Goal: Task Accomplishment & Management: Manage account settings

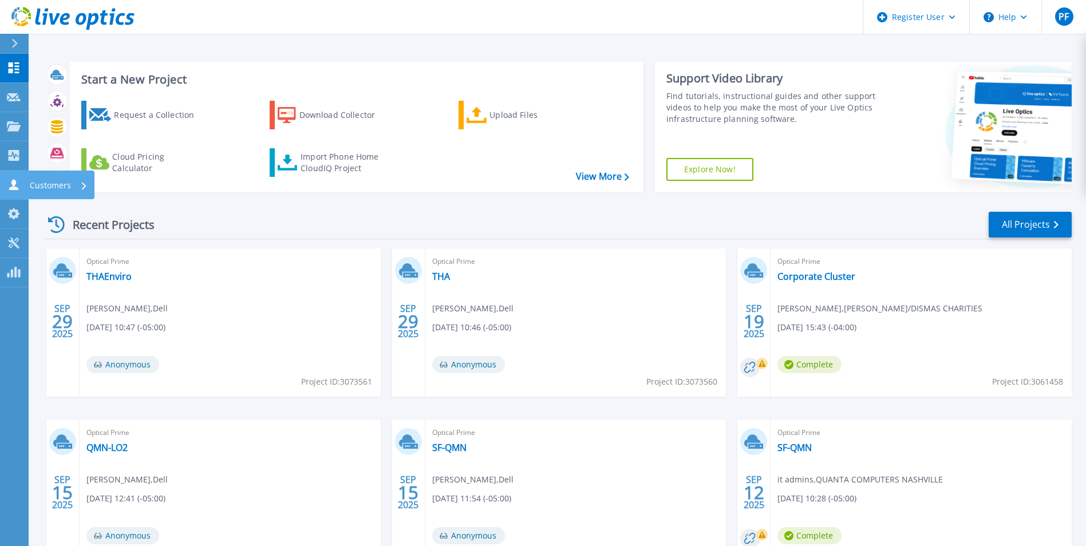
click at [5, 176] on link "Customers Customers" at bounding box center [14, 185] width 29 height 29
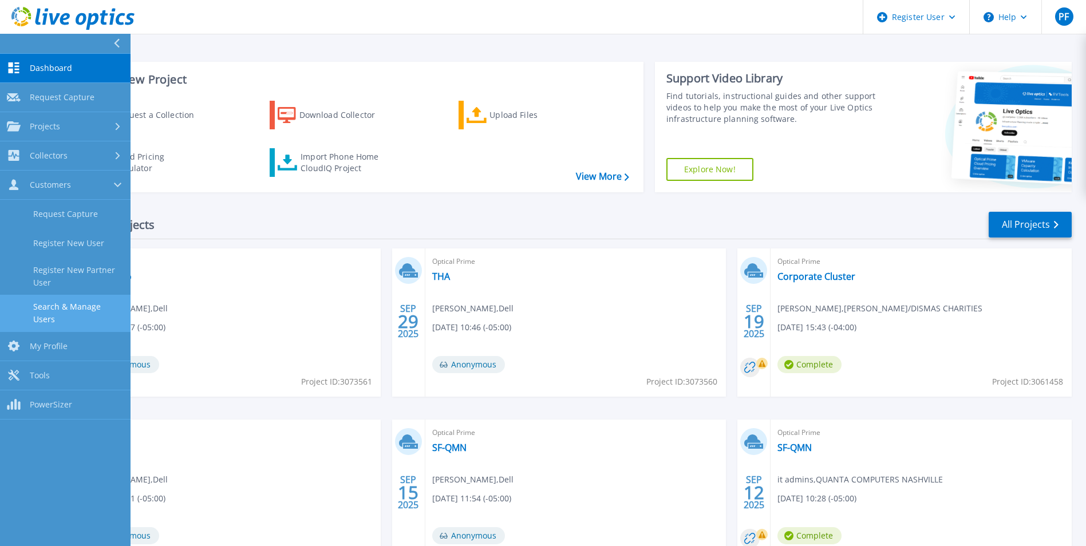
click at [77, 307] on link "Search & Manage Users" at bounding box center [65, 313] width 131 height 37
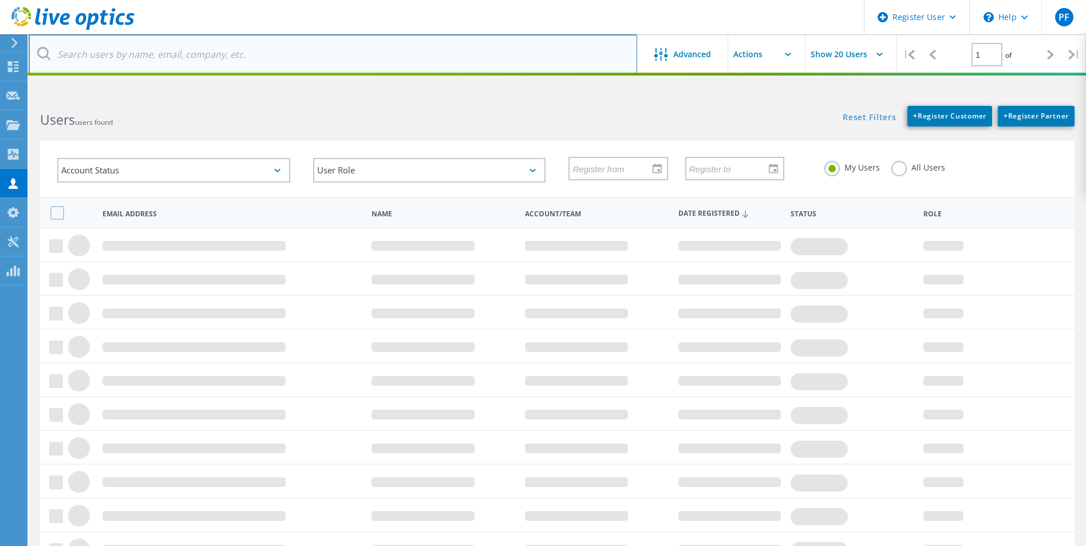
click at [164, 61] on input "text" at bounding box center [333, 54] width 608 height 40
paste input "[EMAIL_ADDRESS][DOMAIN_NAME]"
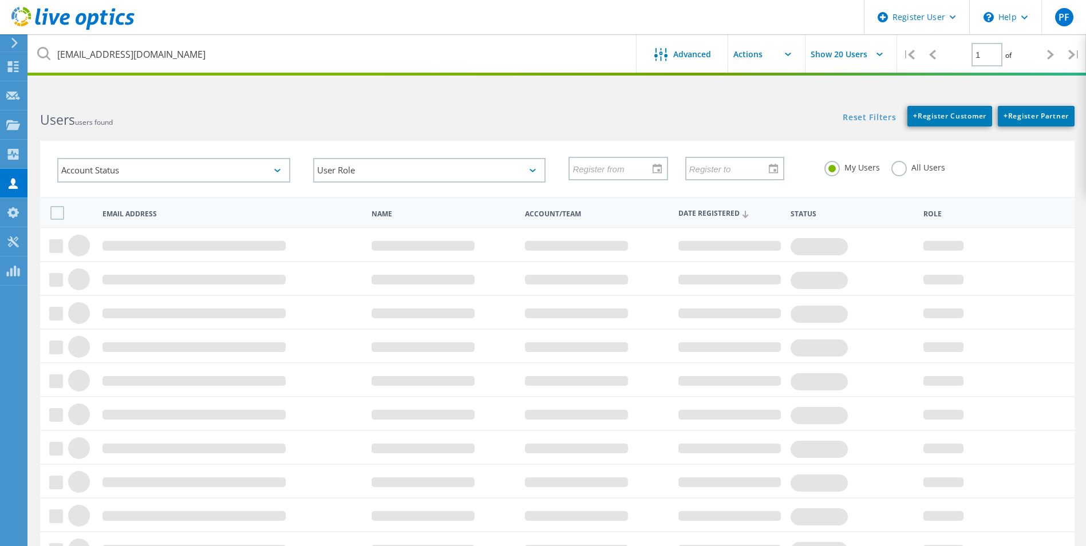
click at [157, 115] on h2 "Users users found" at bounding box center [292, 119] width 505 height 19
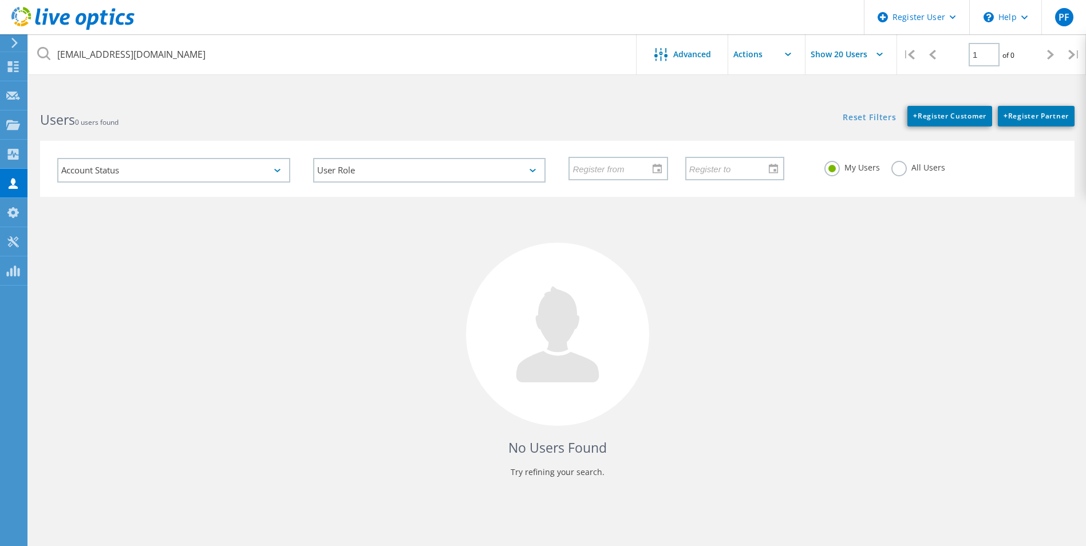
click at [893, 164] on label "All Users" at bounding box center [918, 166] width 54 height 11
click at [0, 0] on input "All Users" at bounding box center [0, 0] width 0 height 0
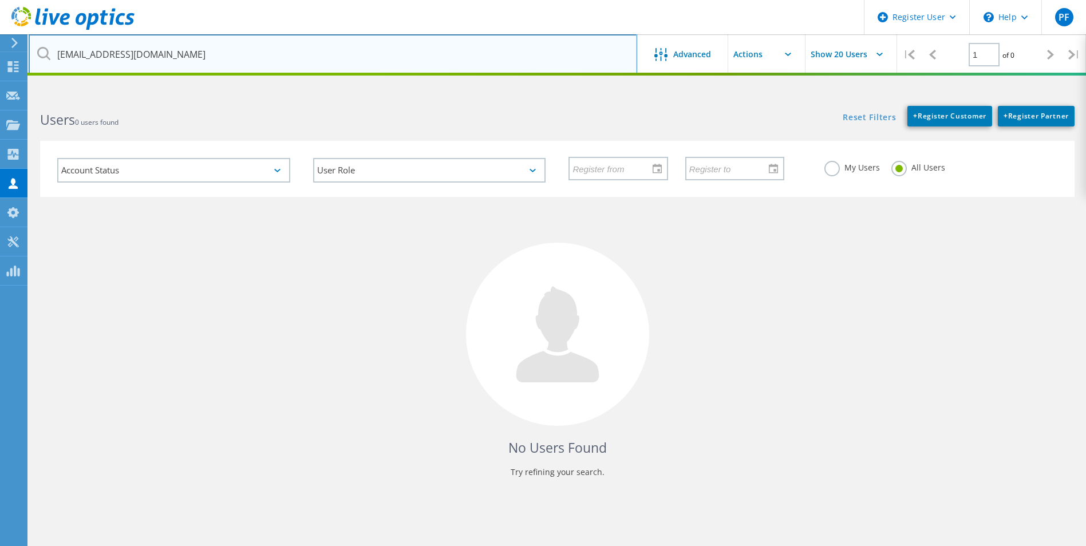
click at [262, 53] on input "ajohnson2@pdchc.org" at bounding box center [333, 54] width 608 height 40
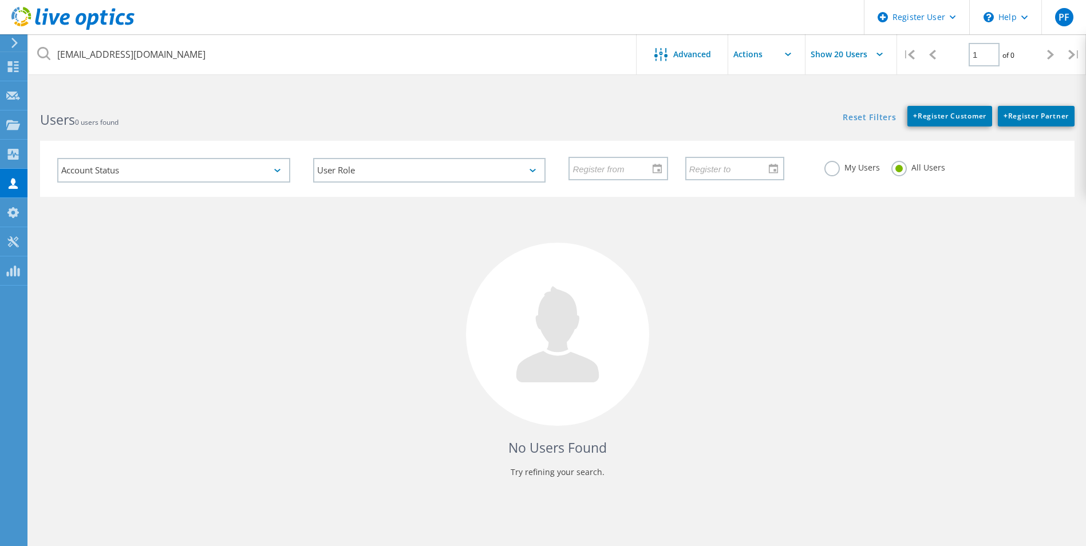
click at [254, 107] on div "Users 0 users found" at bounding box center [293, 109] width 528 height 30
click at [43, 56] on icon at bounding box center [43, 53] width 13 height 13
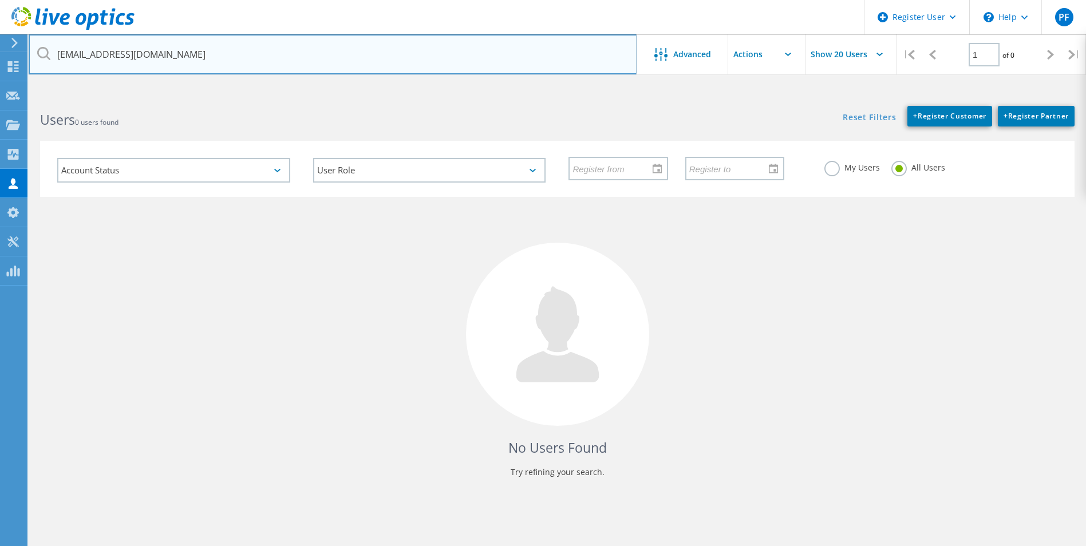
click at [227, 62] on input "ajohnson2@pdchc.org" at bounding box center [333, 54] width 608 height 40
drag, startPoint x: 222, startPoint y: 60, endPoint x: 64, endPoint y: 49, distance: 157.8
click at [64, 49] on input "ajohnson2@pdchc.org" at bounding box center [333, 54] width 608 height 40
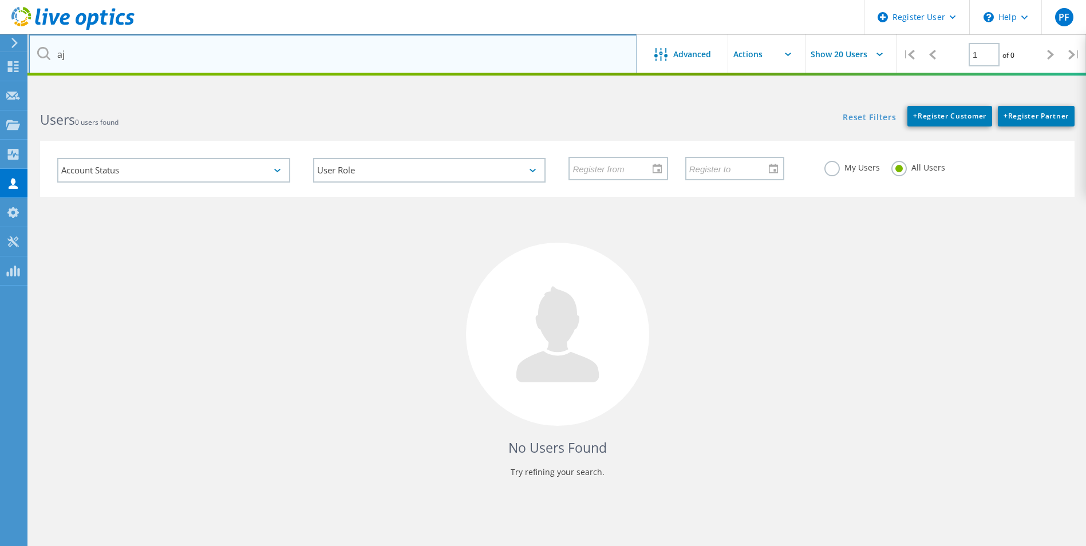
type input "a"
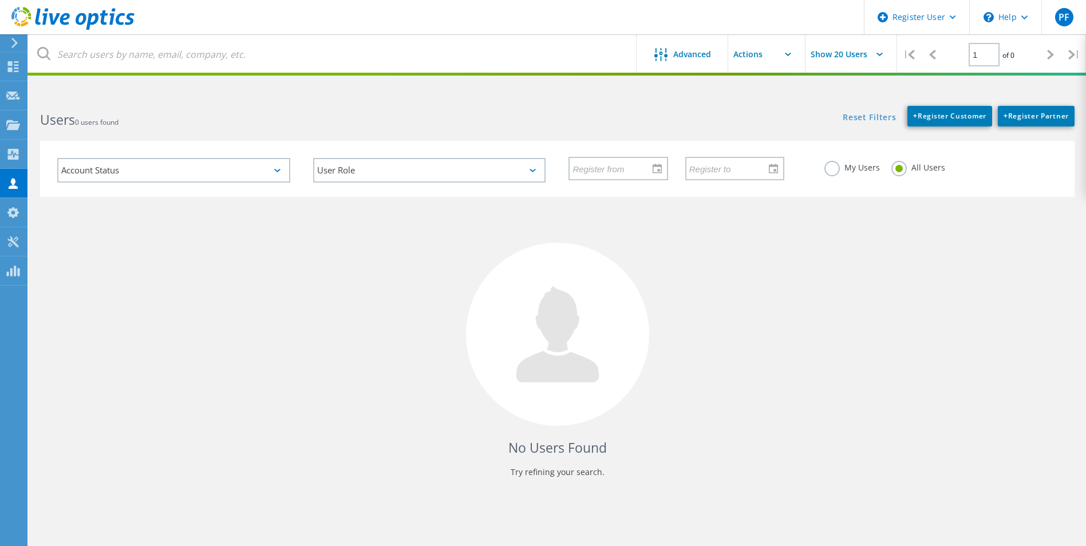
click at [165, 97] on div "Users 0 users found" at bounding box center [293, 109] width 528 height 30
